Goal: Task Accomplishment & Management: Complete application form

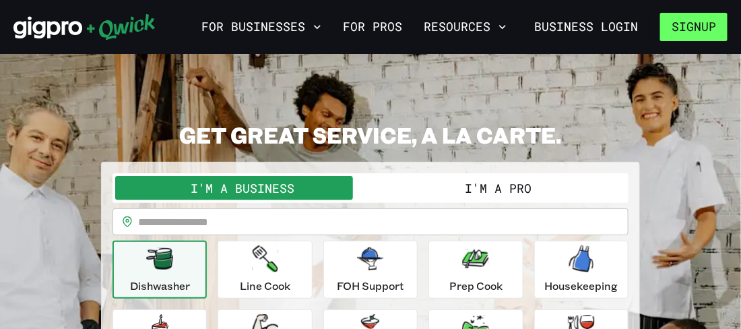
click at [695, 33] on button "Signup" at bounding box center [693, 27] width 67 height 28
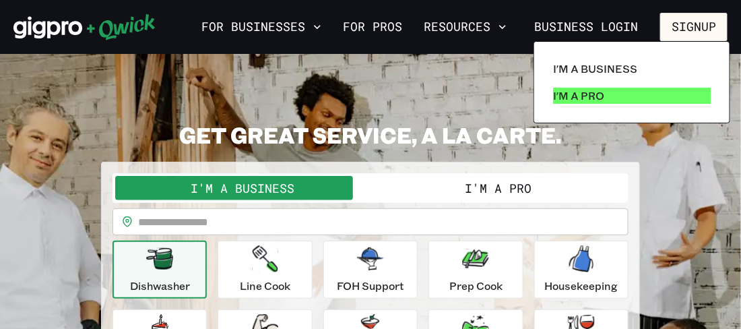
click at [610, 98] on link "I'm a Pro" at bounding box center [632, 95] width 168 height 27
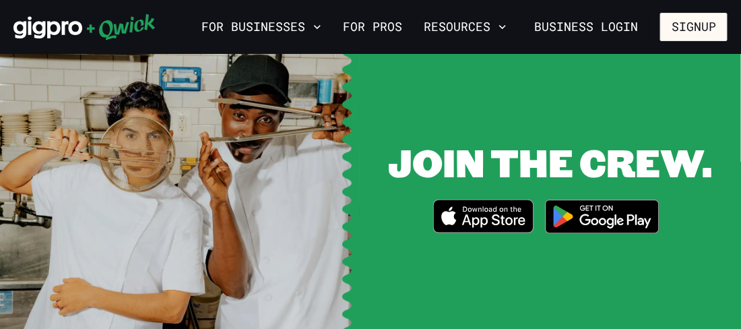
scroll to position [1721, 0]
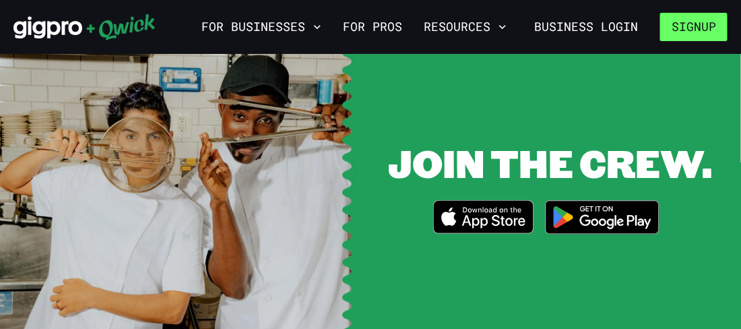
click at [691, 34] on button "Signup" at bounding box center [693, 27] width 67 height 28
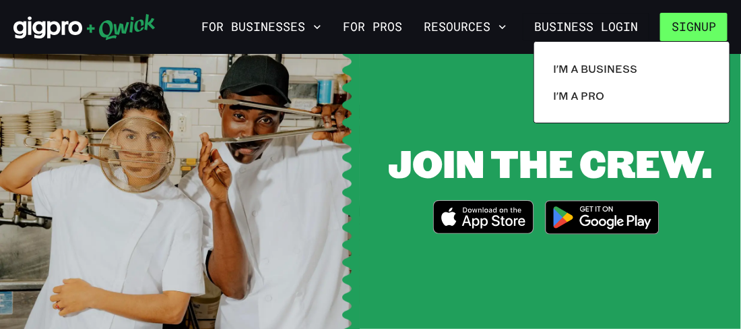
click at [691, 34] on div at bounding box center [370, 164] width 741 height 329
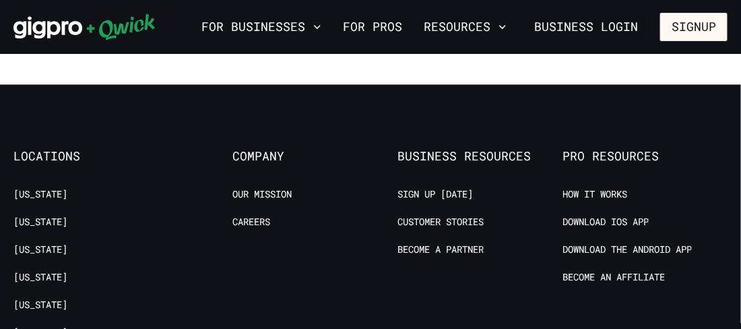
scroll to position [2417, 0]
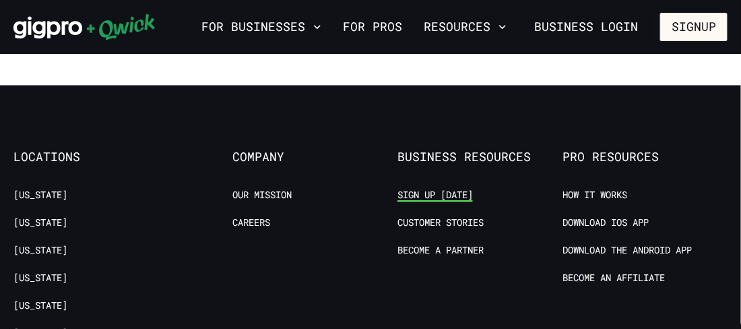
click at [450, 196] on link "Sign up [DATE]" at bounding box center [434, 195] width 75 height 13
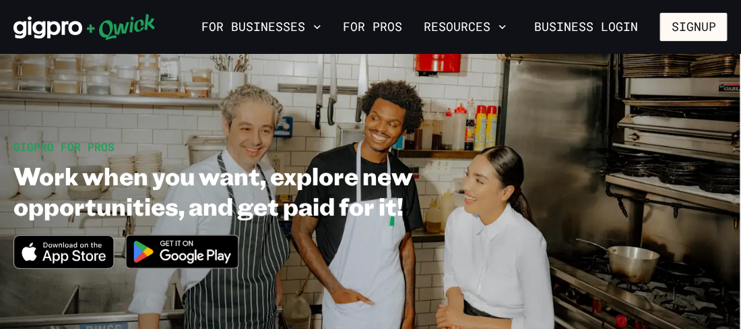
scroll to position [0, 0]
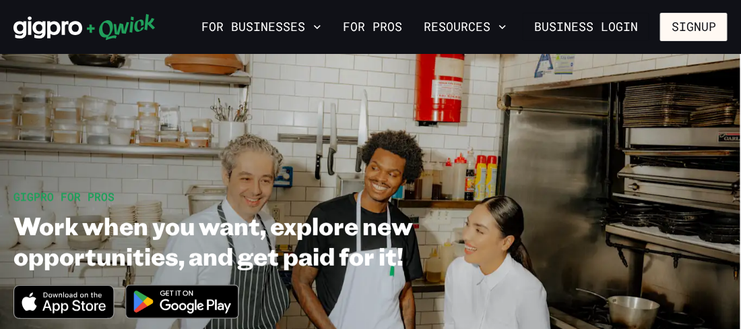
click at [193, 300] on img at bounding box center [182, 301] width 131 height 51
click at [185, 303] on img at bounding box center [182, 301] width 131 height 51
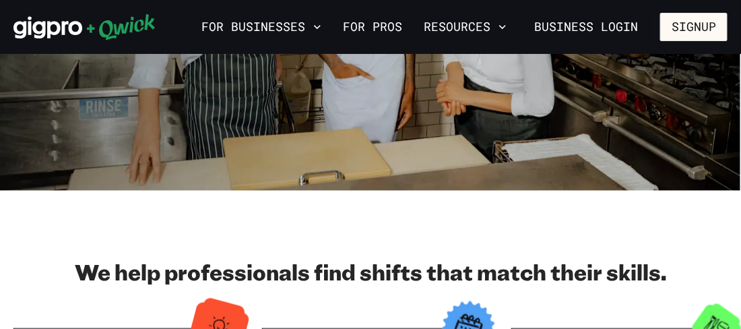
scroll to position [276, 0]
